Goal: Task Accomplishment & Management: Complete application form

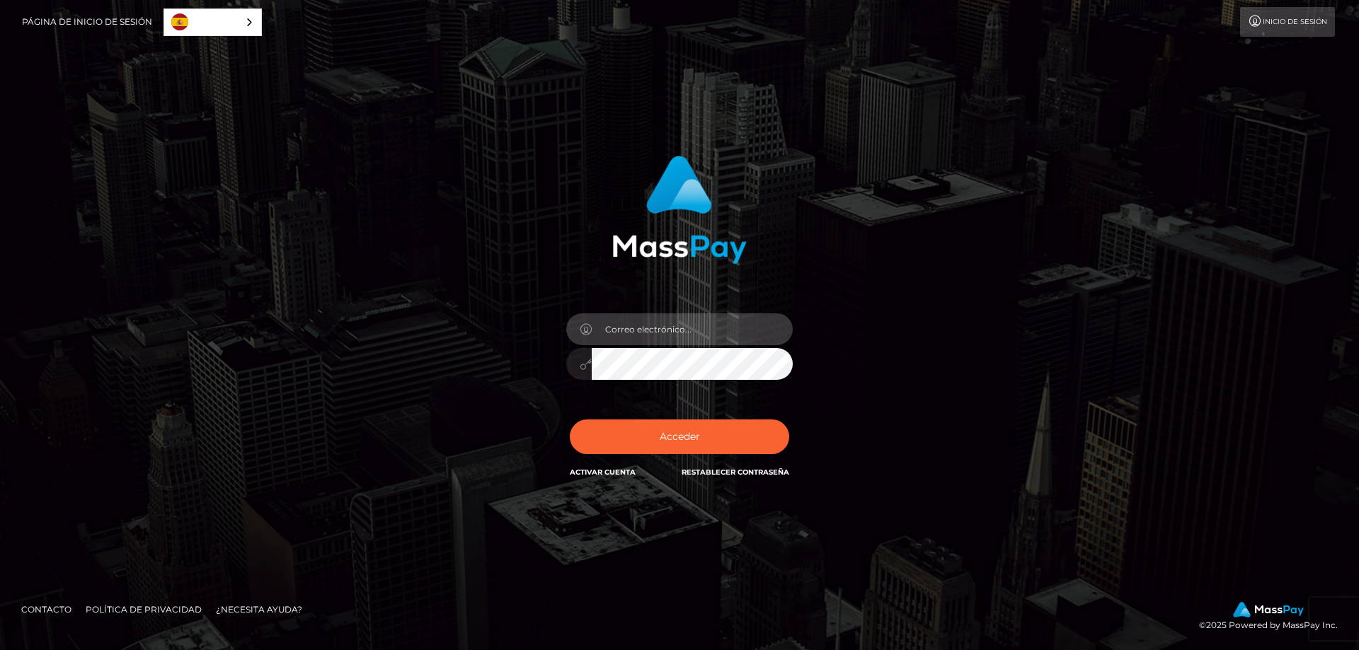
click at [697, 332] on input "email" at bounding box center [692, 330] width 201 height 32
click at [697, 329] on input "email" at bounding box center [692, 330] width 201 height 32
paste input "Ahreloco142536"
type input "Ahreloco142536"
drag, startPoint x: 688, startPoint y: 327, endPoint x: 590, endPoint y: 327, distance: 98.4
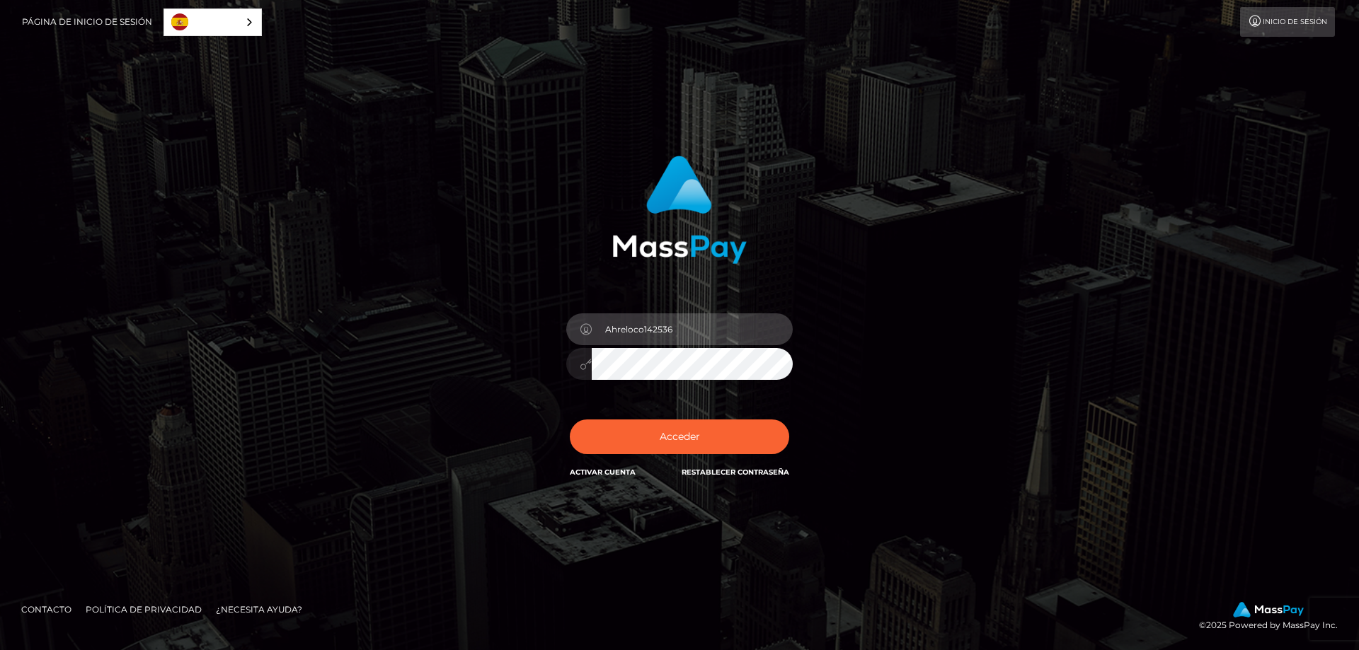
click at [590, 327] on div "Ahreloco142536" at bounding box center [679, 328] width 226 height 28
click at [699, 328] on input "email" at bounding box center [692, 330] width 201 height 32
paste input "[EMAIL_ADDRESS][DOMAIN_NAME]"
type input "[EMAIL_ADDRESS][DOMAIN_NAME]"
click at [570, 420] on button "Acceder" at bounding box center [679, 437] width 219 height 35
